Goal: Information Seeking & Learning: Get advice/opinions

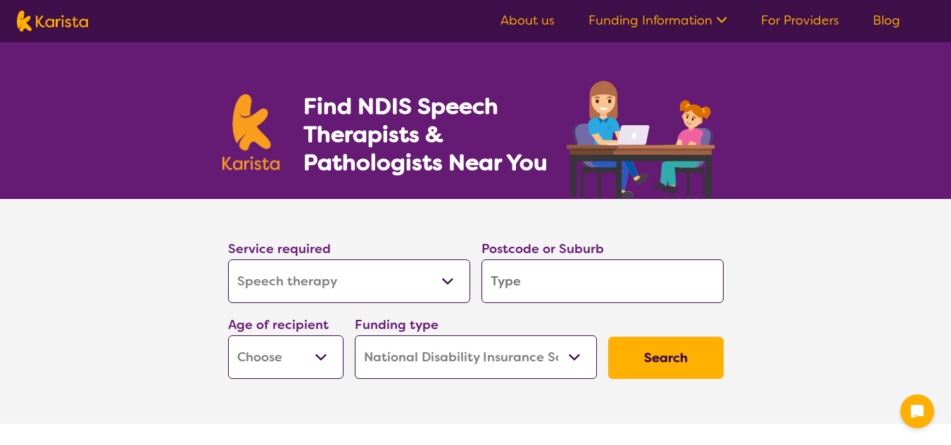
select select "Speech therapy"
select select "NDIS"
select select "Speech therapy"
select select "NDIS"
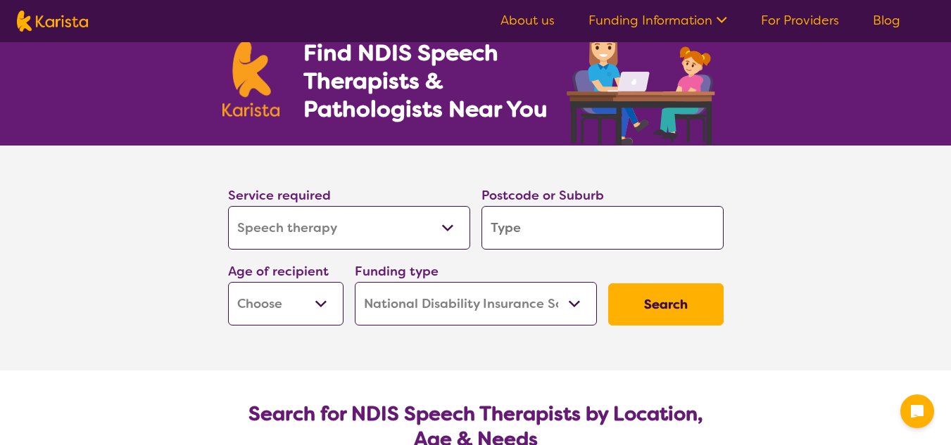
scroll to position [54, 0]
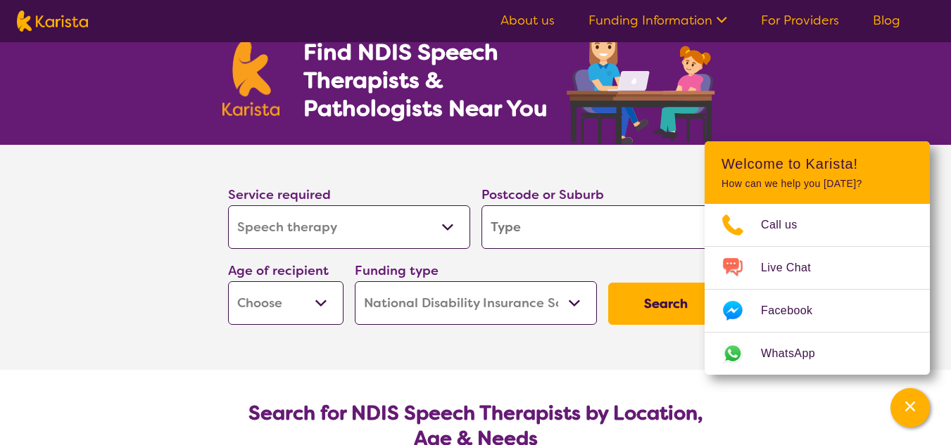
click at [512, 220] on input "search" at bounding box center [602, 227] width 242 height 44
type input "3"
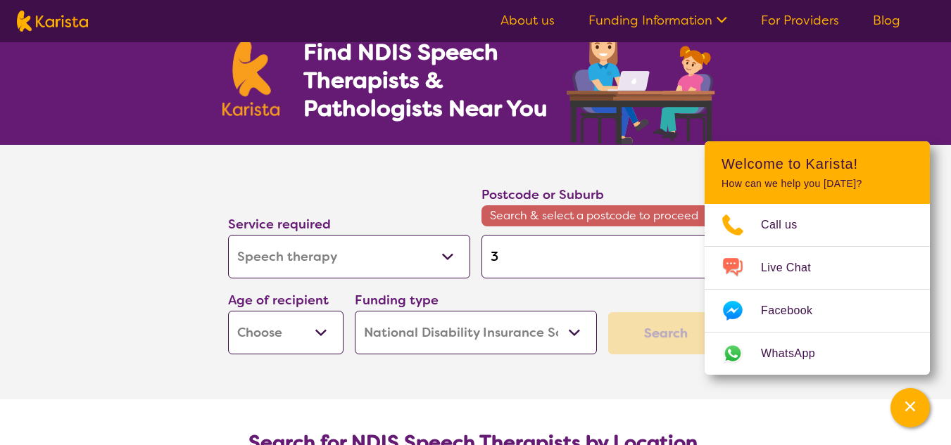
type input "39"
type input "397"
type input "3977"
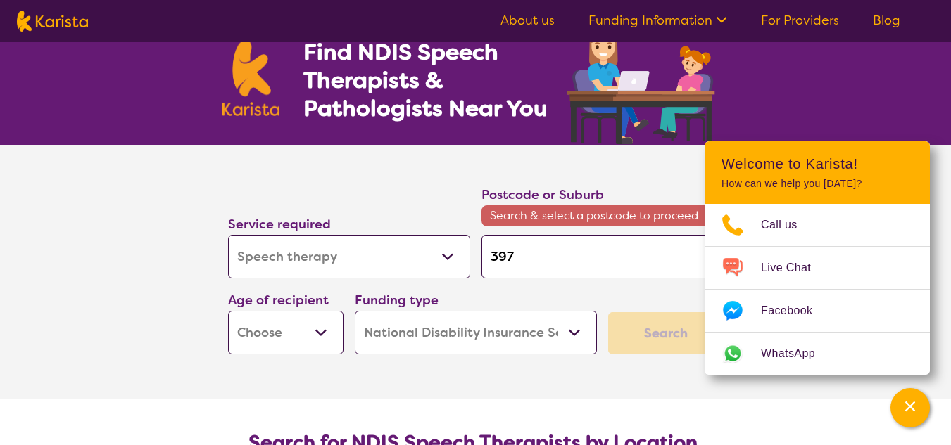
type input "3977"
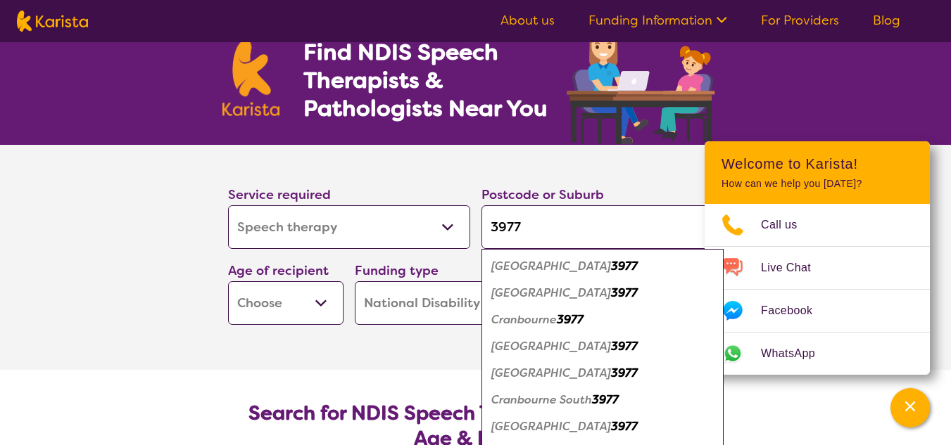
type input "3977"
click at [522, 313] on em "Cranbourne" at bounding box center [523, 319] width 65 height 15
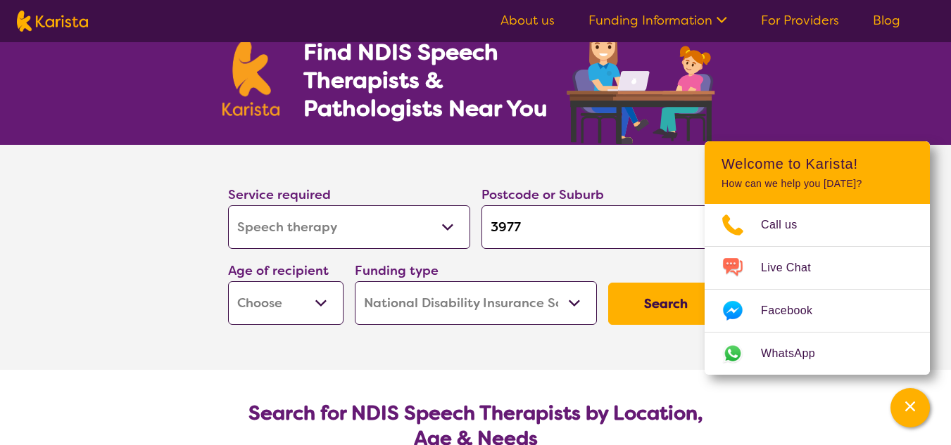
click at [268, 307] on select "Early Childhood - 0 to 9 Child - 10 to 11 Adolescent - 12 to 17 Adult - 18 to 6…" at bounding box center [285, 303] width 115 height 44
select select "EC"
click at [228, 281] on select "Early Childhood - 0 to 9 Child - 10 to 11 Adolescent - 12 to 17 Adult - 18 to 6…" at bounding box center [285, 303] width 115 height 44
select select "EC"
click at [392, 289] on select "Home Care Package (HCP) National Disability Insurance Scheme (NDIS) I don't know" at bounding box center [476, 303] width 242 height 44
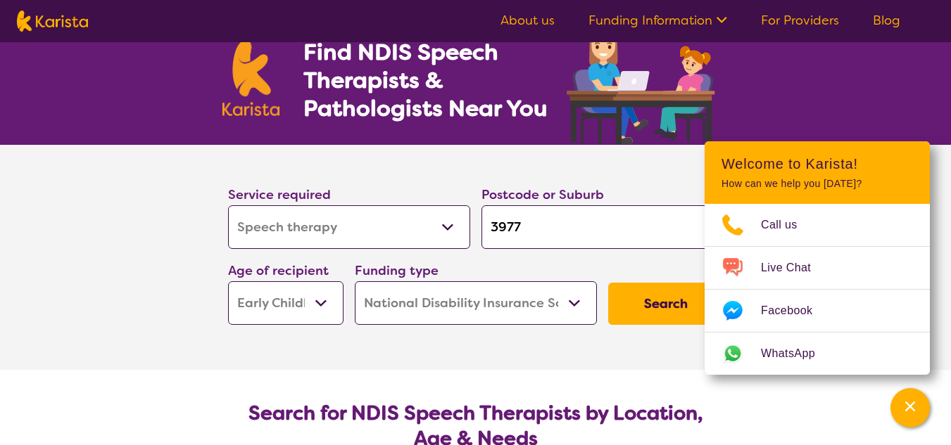
click at [669, 312] on button "Search" at bounding box center [665, 304] width 115 height 42
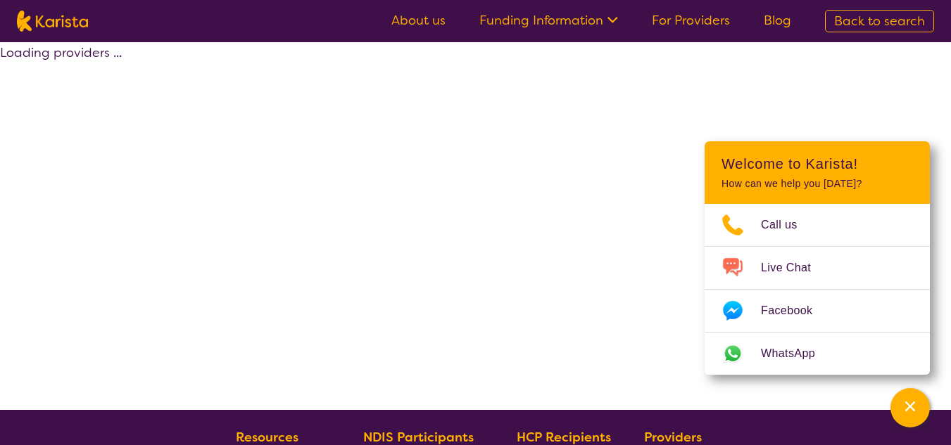
select select "by_score"
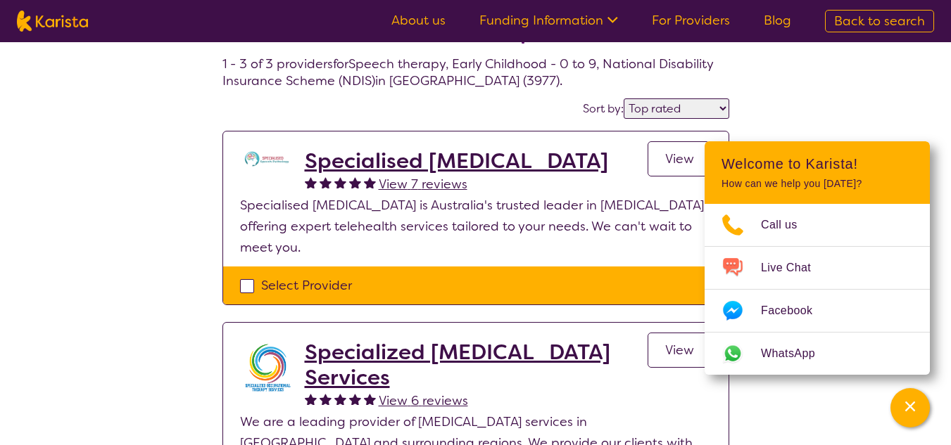
scroll to position [77, 0]
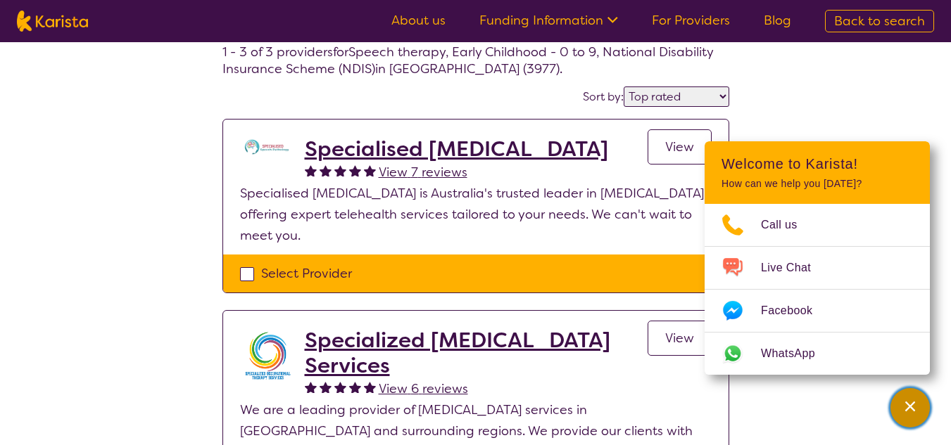
click at [892, 412] on button "Channel Menu" at bounding box center [909, 407] width 39 height 39
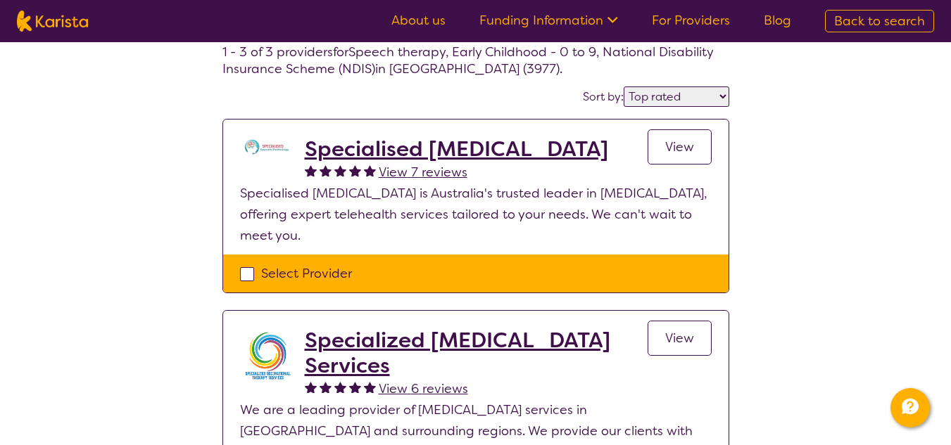
click at [554, 148] on h2 "Specialised [MEDICAL_DATA]" at bounding box center [456, 149] width 303 height 25
